Goal: Task Accomplishment & Management: Complete application form

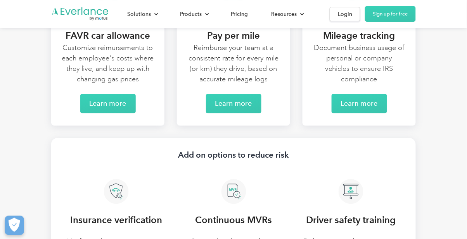
scroll to position [1646, 0]
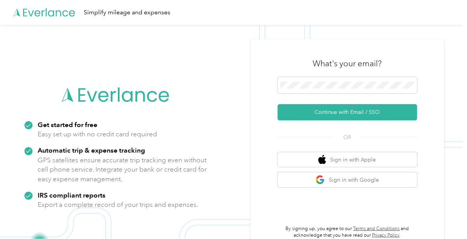
click at [365, 121] on button "Continue with Email / SSO" at bounding box center [348, 112] width 140 height 16
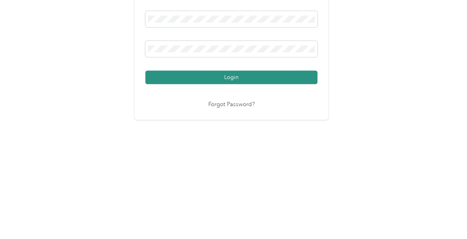
click at [238, 177] on button "Login" at bounding box center [231, 170] width 172 height 14
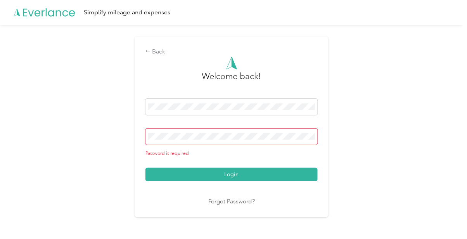
click at [213, 144] on span at bounding box center [231, 137] width 172 height 16
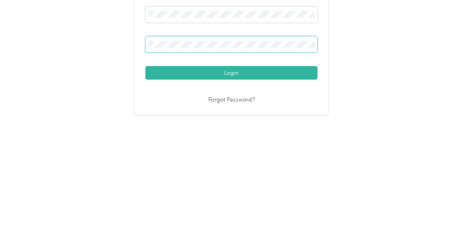
scroll to position [5, 0]
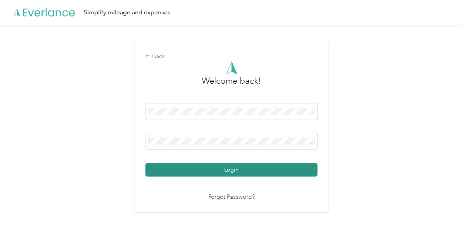
click at [235, 173] on button "Login" at bounding box center [231, 170] width 172 height 14
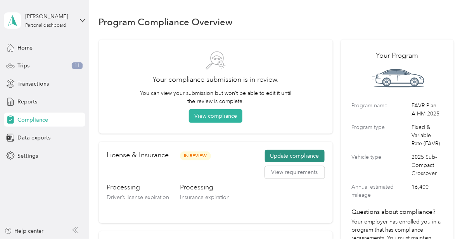
click at [303, 153] on button "Update compliance" at bounding box center [295, 156] width 60 height 12
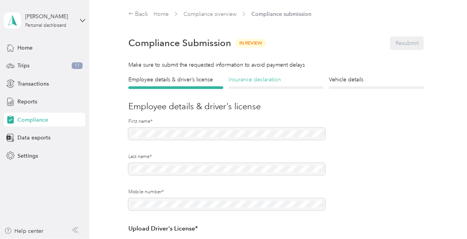
click at [273, 80] on h4 "Insurance declaration" at bounding box center [276, 80] width 95 height 8
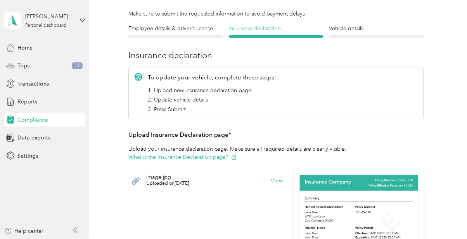
scroll to position [53, 0]
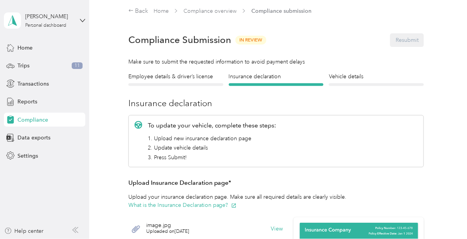
scroll to position [1, 0]
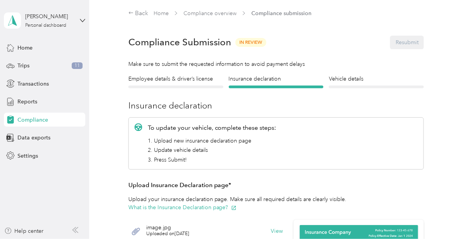
click at [411, 45] on div "Compliance Submission In Review Resubmit" at bounding box center [276, 42] width 296 height 27
click at [408, 43] on div "Compliance Submission In Review Resubmit" at bounding box center [276, 42] width 296 height 27
click at [409, 37] on div "Compliance Submission In Review Resubmit" at bounding box center [276, 42] width 296 height 27
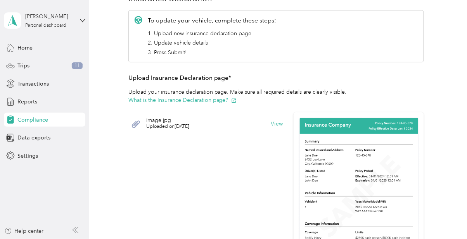
scroll to position [117, 0]
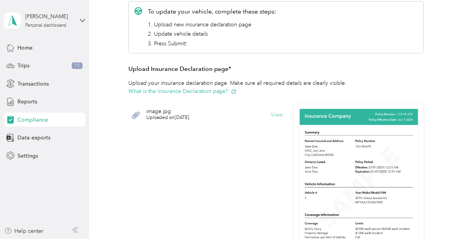
click at [283, 113] on button "View" at bounding box center [277, 114] width 12 height 5
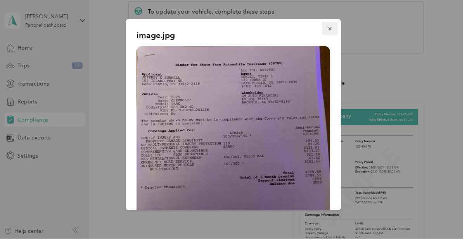
click at [330, 28] on icon "button" at bounding box center [330, 28] width 3 height 3
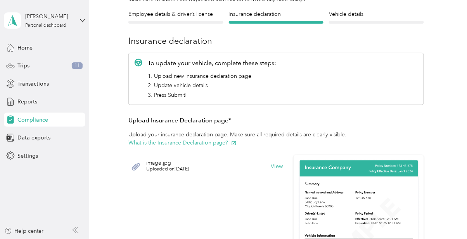
scroll to position [61, 0]
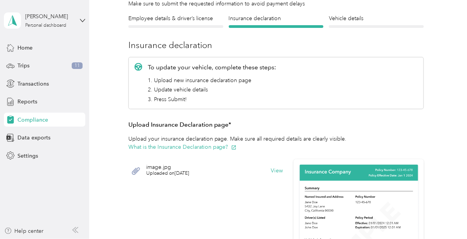
click at [138, 62] on div "To update your vehicle, complete these steps: 1. Upload new insurance declarati…" at bounding box center [276, 83] width 296 height 52
click at [142, 64] on icon at bounding box center [139, 67] width 8 height 8
click at [145, 62] on div "To update your vehicle, complete these steps: 1. Upload new insurance declarati…" at bounding box center [276, 83] width 296 height 52
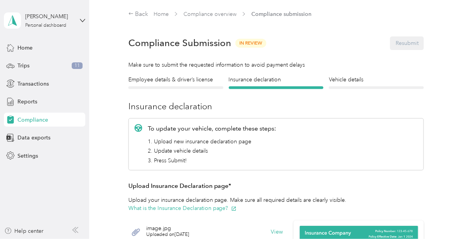
scroll to position [0, 0]
click at [248, 40] on span "In Review" at bounding box center [250, 43] width 31 height 9
click at [255, 40] on span "In Review" at bounding box center [250, 43] width 31 height 9
click at [253, 43] on span "In Review" at bounding box center [250, 43] width 31 height 9
click at [257, 45] on span "In Review" at bounding box center [250, 43] width 31 height 9
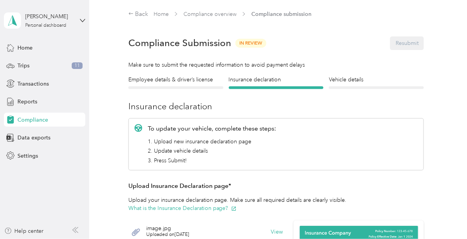
click at [258, 42] on span "In Review" at bounding box center [250, 43] width 31 height 9
click at [258, 40] on span "In Review" at bounding box center [250, 43] width 31 height 9
click at [262, 42] on span "In Review" at bounding box center [250, 43] width 31 height 9
click at [262, 43] on span "In Review" at bounding box center [250, 43] width 31 height 9
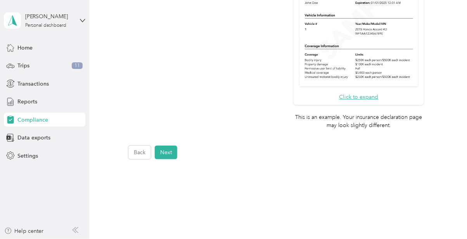
scroll to position [294, 0]
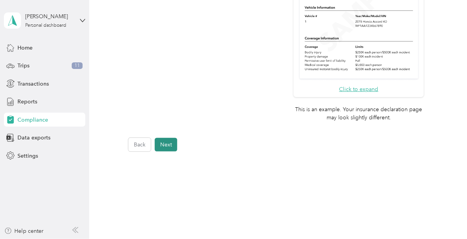
click at [166, 145] on button "Next" at bounding box center [166, 145] width 22 height 14
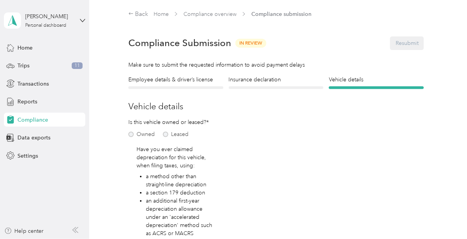
click at [193, 87] on div at bounding box center [175, 88] width 95 height 3
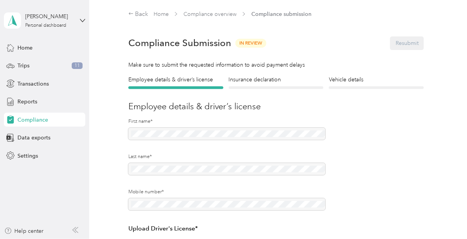
click at [274, 86] on div "Insurance declaration Insurance" at bounding box center [276, 83] width 95 height 14
